Goal: Check status: Check status

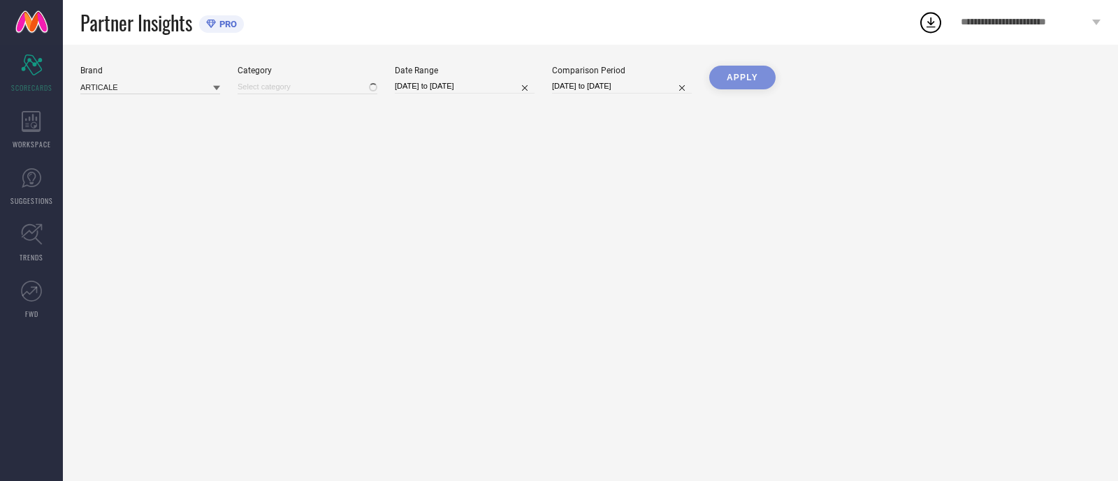
type input "All"
